Goal: Information Seeking & Learning: Learn about a topic

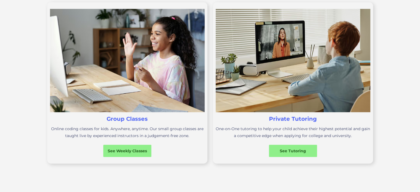
scroll to position [221, 0]
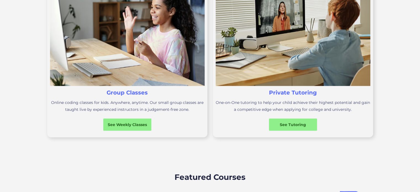
click at [198, 71] on img at bounding box center [127, 34] width 155 height 103
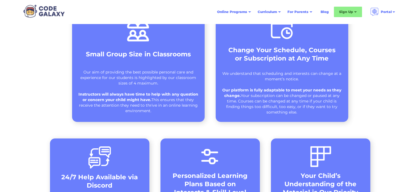
scroll to position [248, 0]
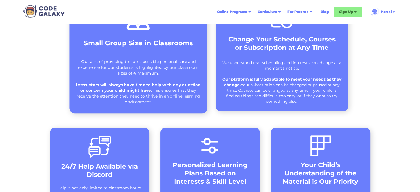
click at [146, 69] on div "Our aim of providing the best possible personal care and experience for our stu…" at bounding box center [138, 82] width 126 height 46
click at [155, 54] on div "Small Group Size in Classrooms Our aim of providing the best possible personal …" at bounding box center [138, 55] width 138 height 118
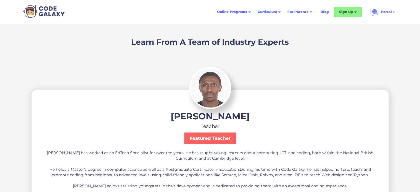
scroll to position [993, 0]
